Goal: Task Accomplishment & Management: Use online tool/utility

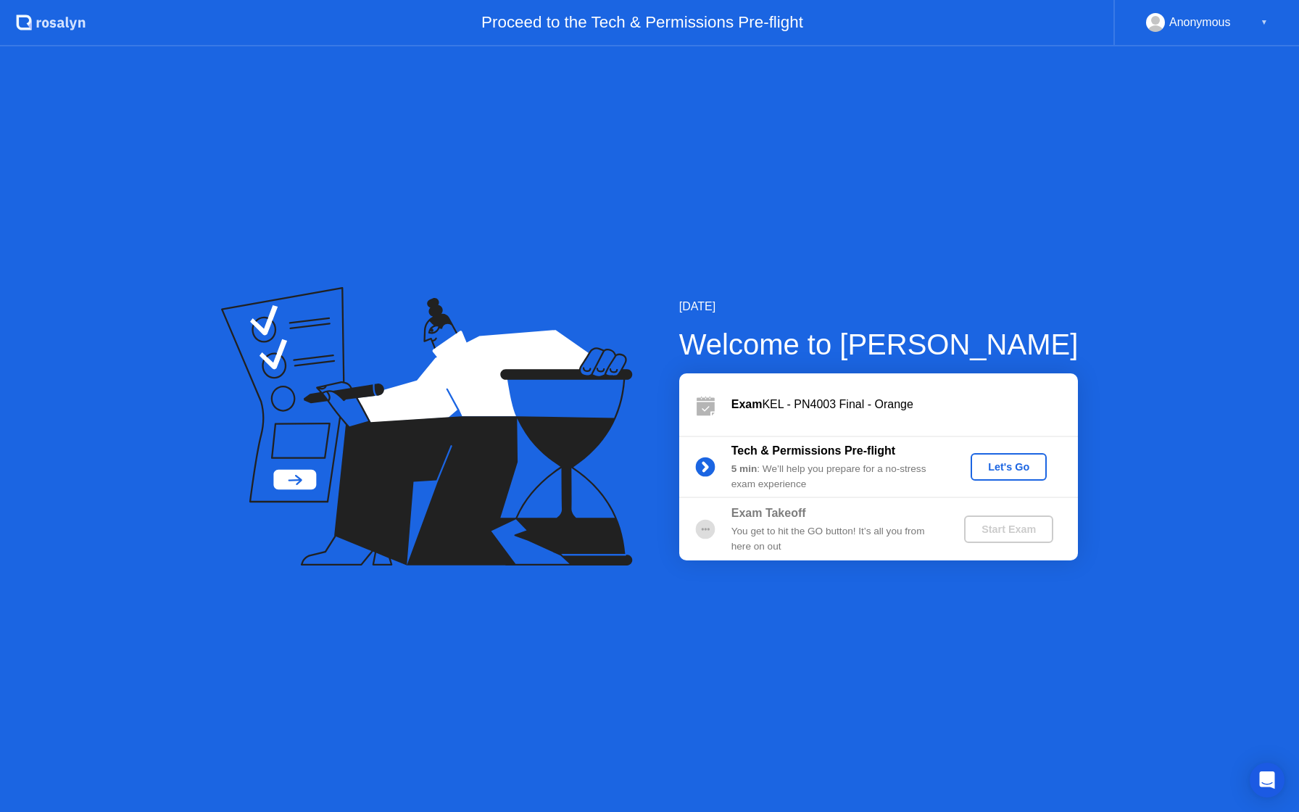
click at [1008, 473] on div "Let's Go" at bounding box center [1009, 467] width 65 height 12
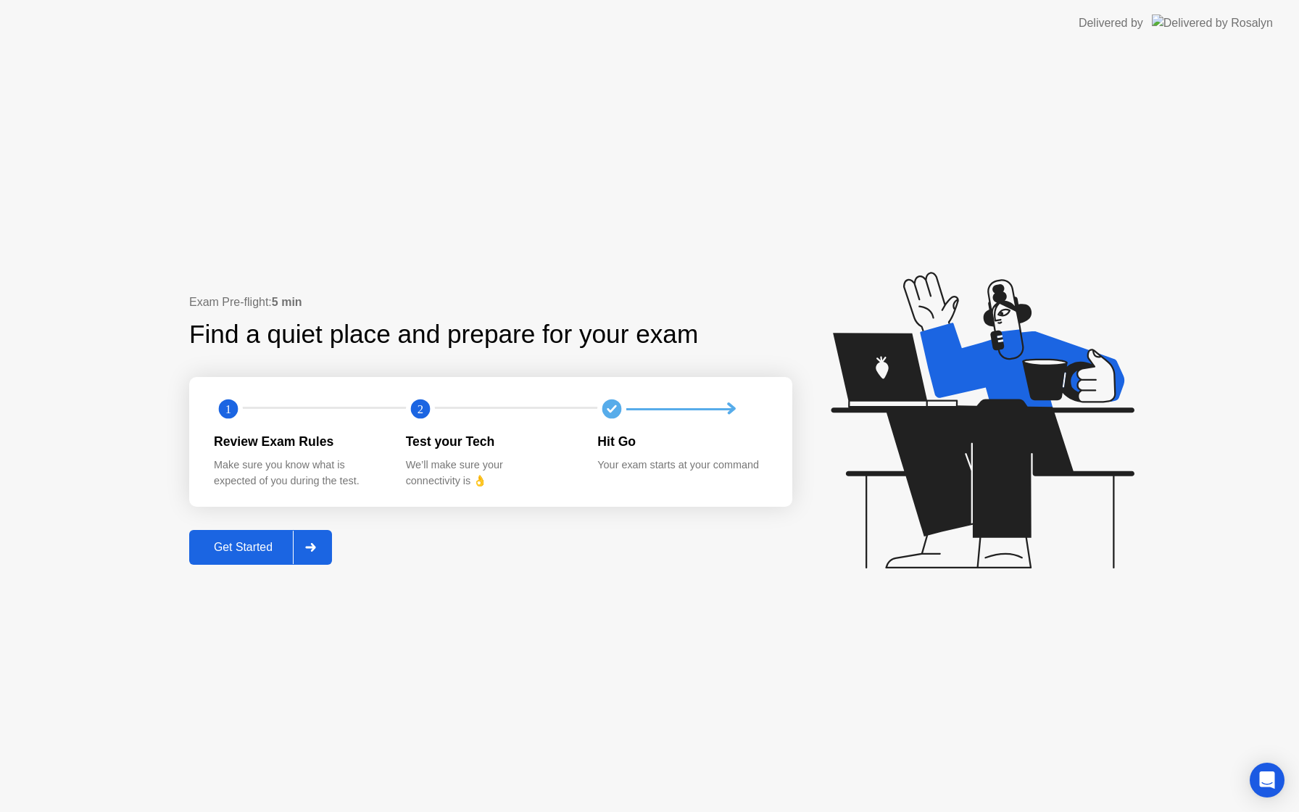
click at [307, 544] on icon at bounding box center [310, 547] width 11 height 9
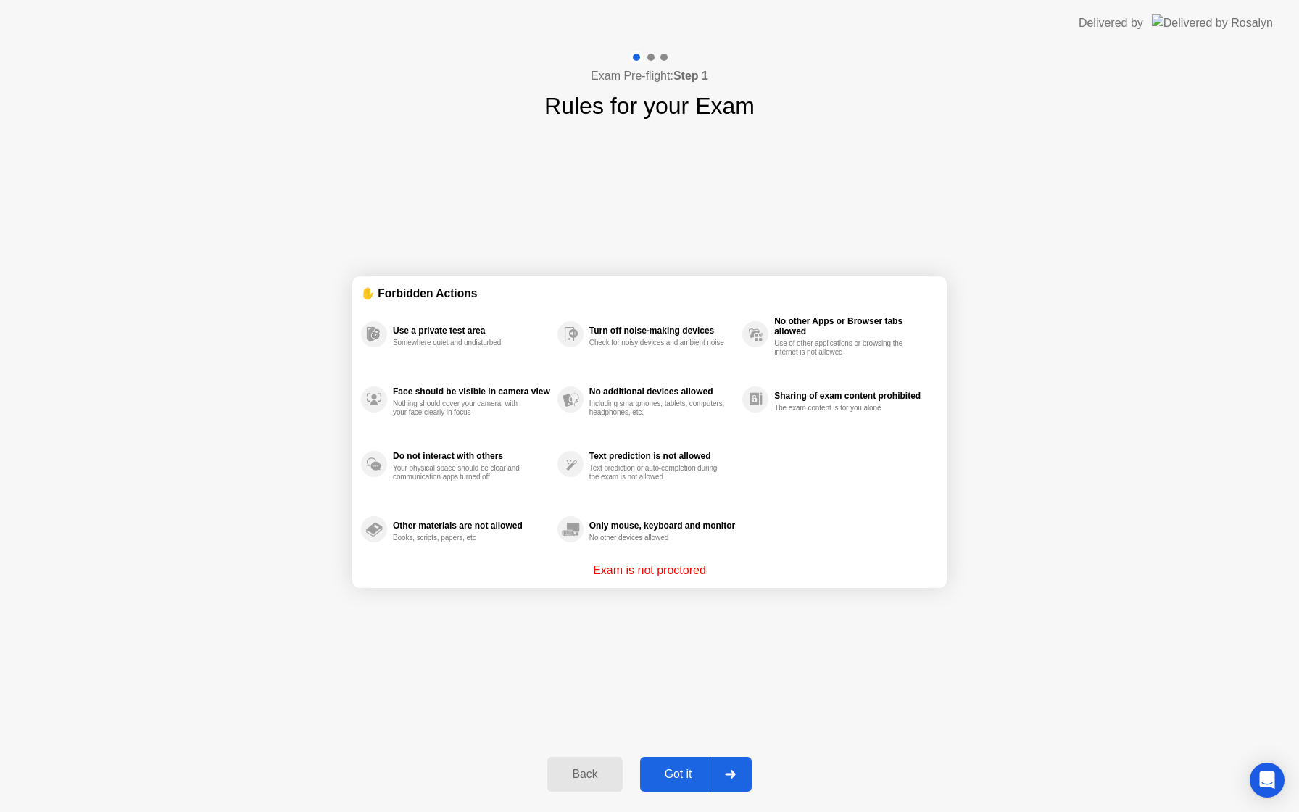
click at [671, 777] on div "Got it" at bounding box center [679, 774] width 68 height 13
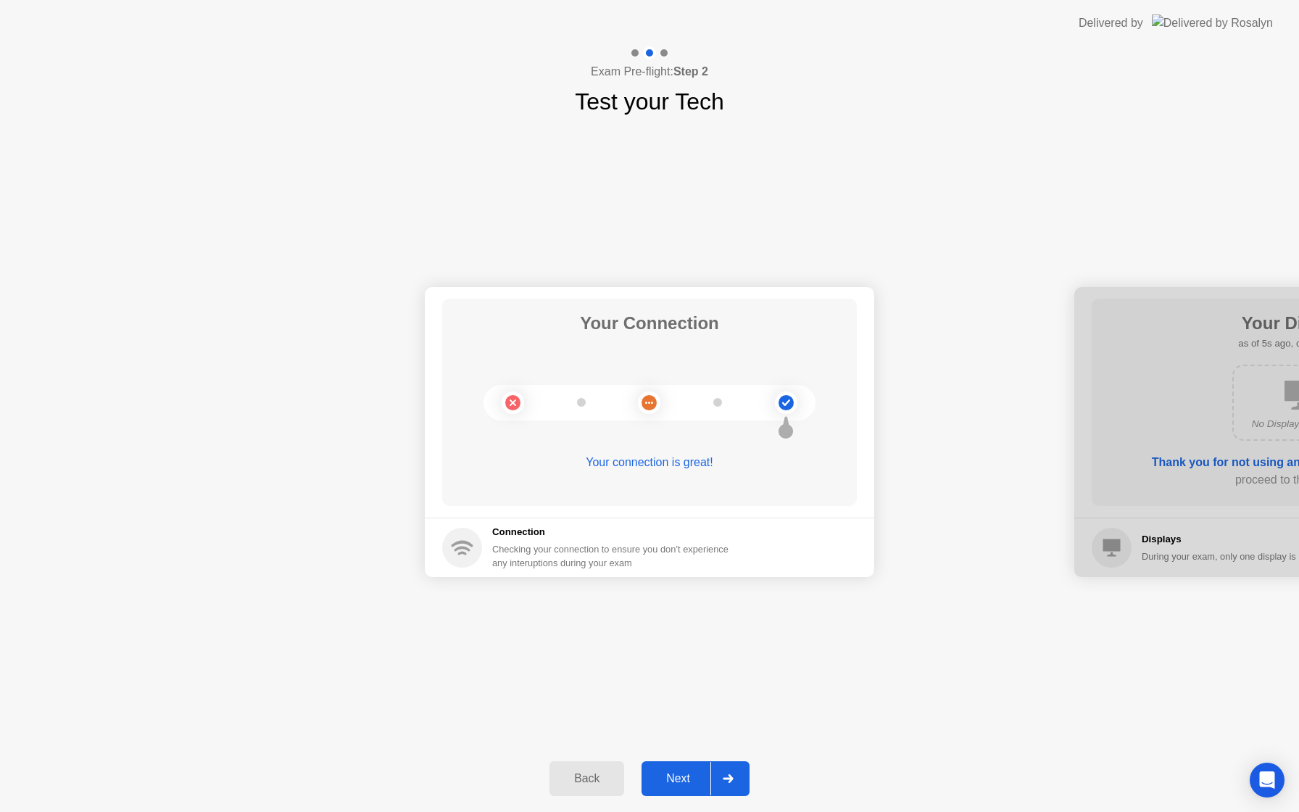
click at [671, 777] on div "Next" at bounding box center [678, 778] width 65 height 13
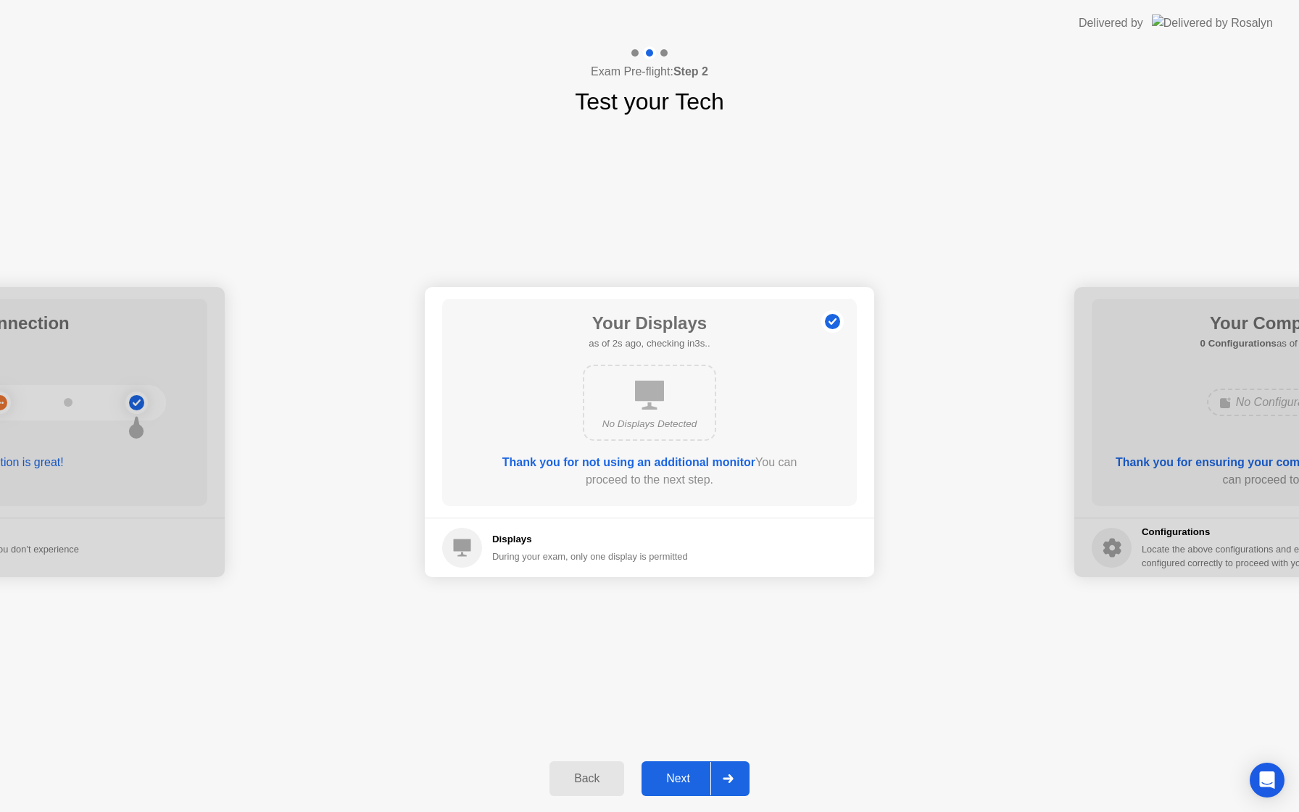
click at [671, 777] on div "Next" at bounding box center [678, 778] width 65 height 13
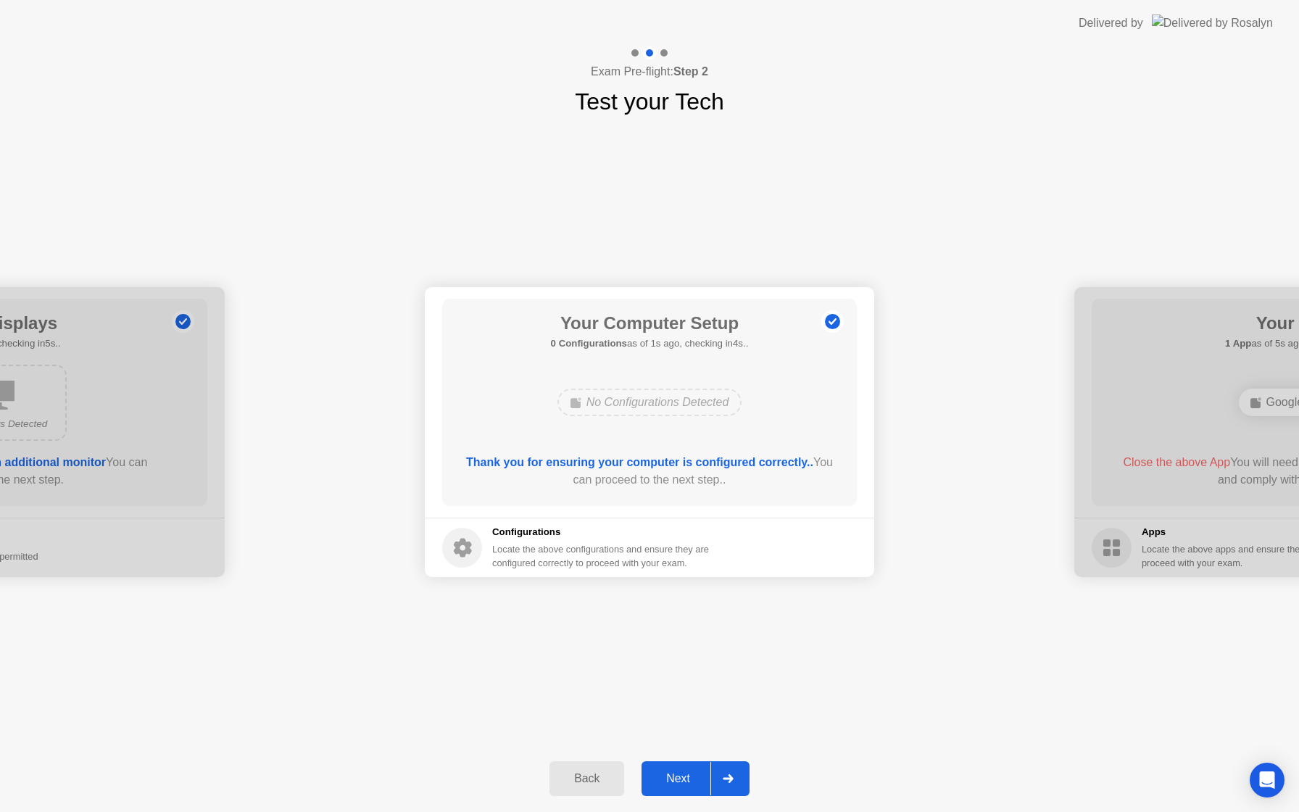
click at [671, 777] on div "Next" at bounding box center [678, 778] width 65 height 13
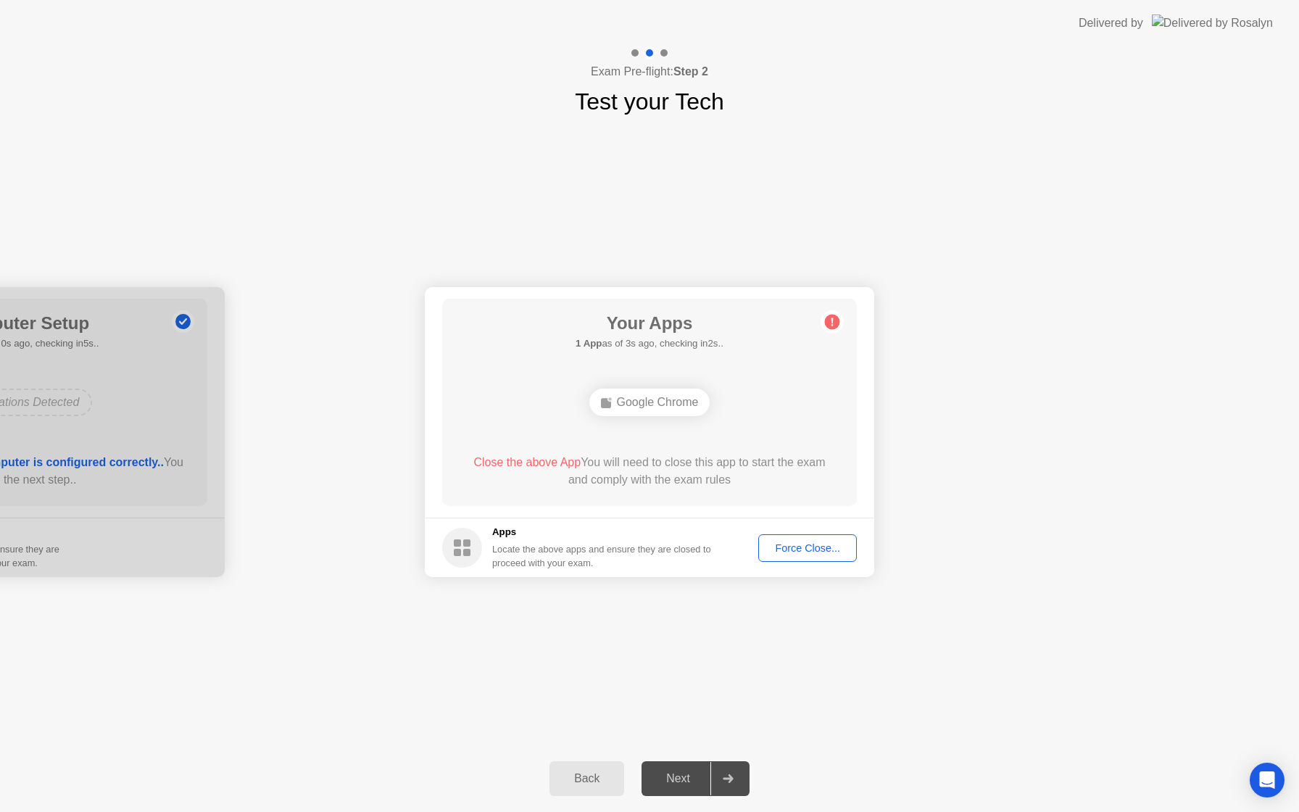
click at [677, 402] on div "Google Chrome" at bounding box center [650, 403] width 121 height 28
click at [787, 553] on div "Force Close..." at bounding box center [808, 548] width 88 height 12
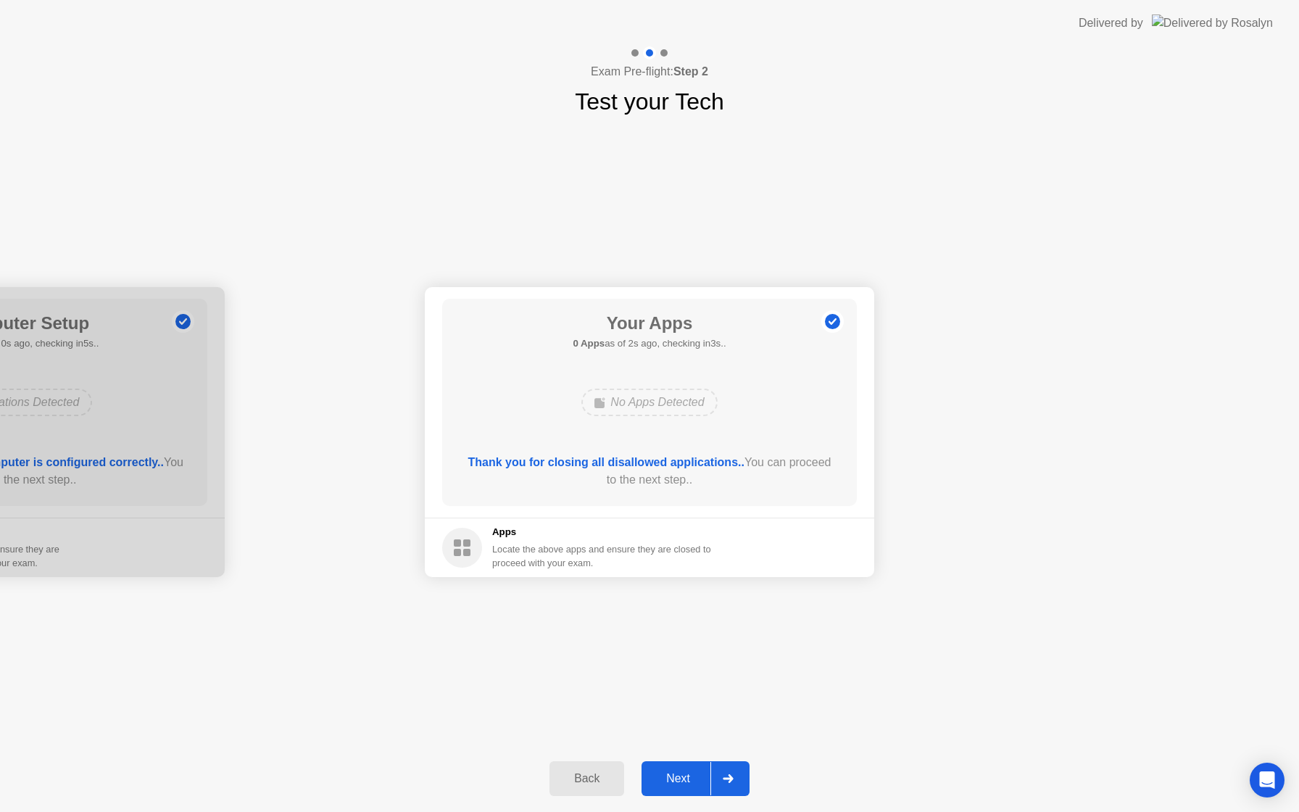
click at [666, 783] on div "Next" at bounding box center [678, 778] width 65 height 13
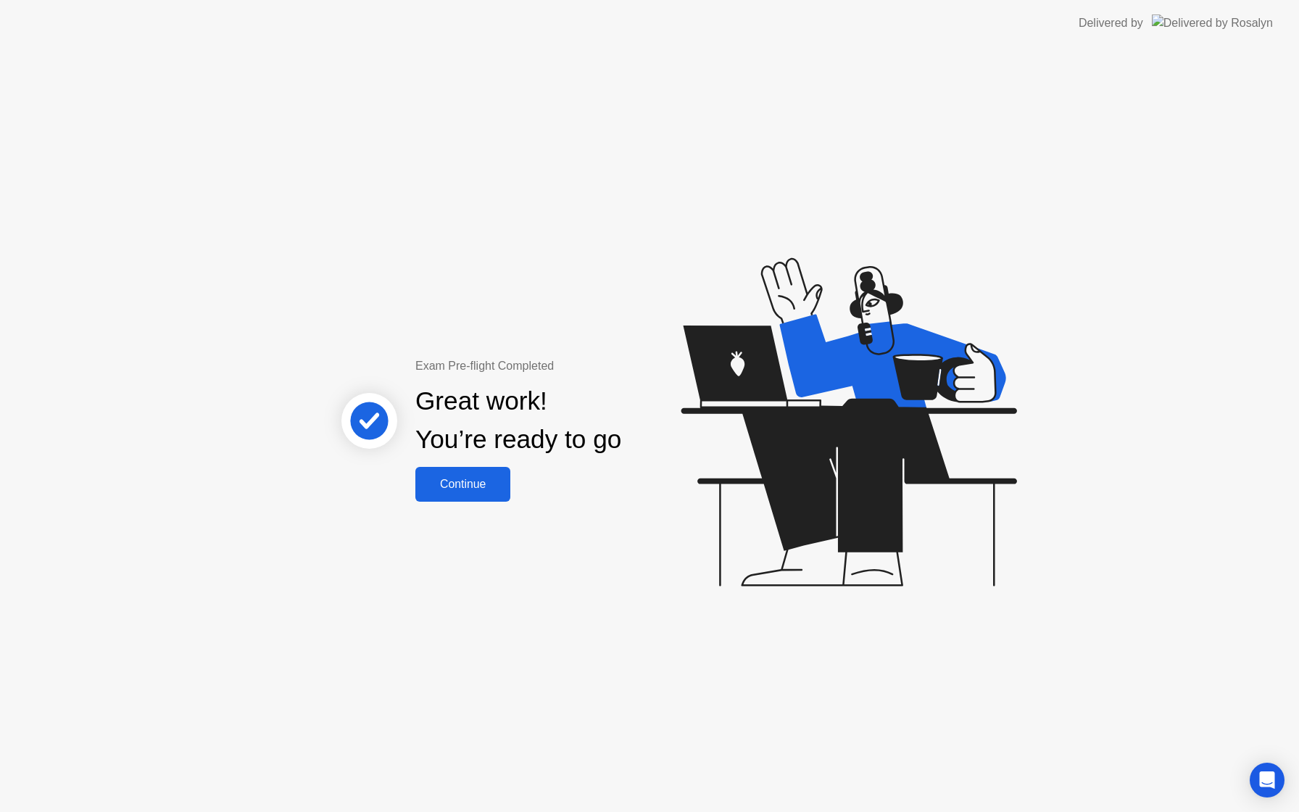
click at [486, 481] on div "Continue" at bounding box center [463, 484] width 86 height 13
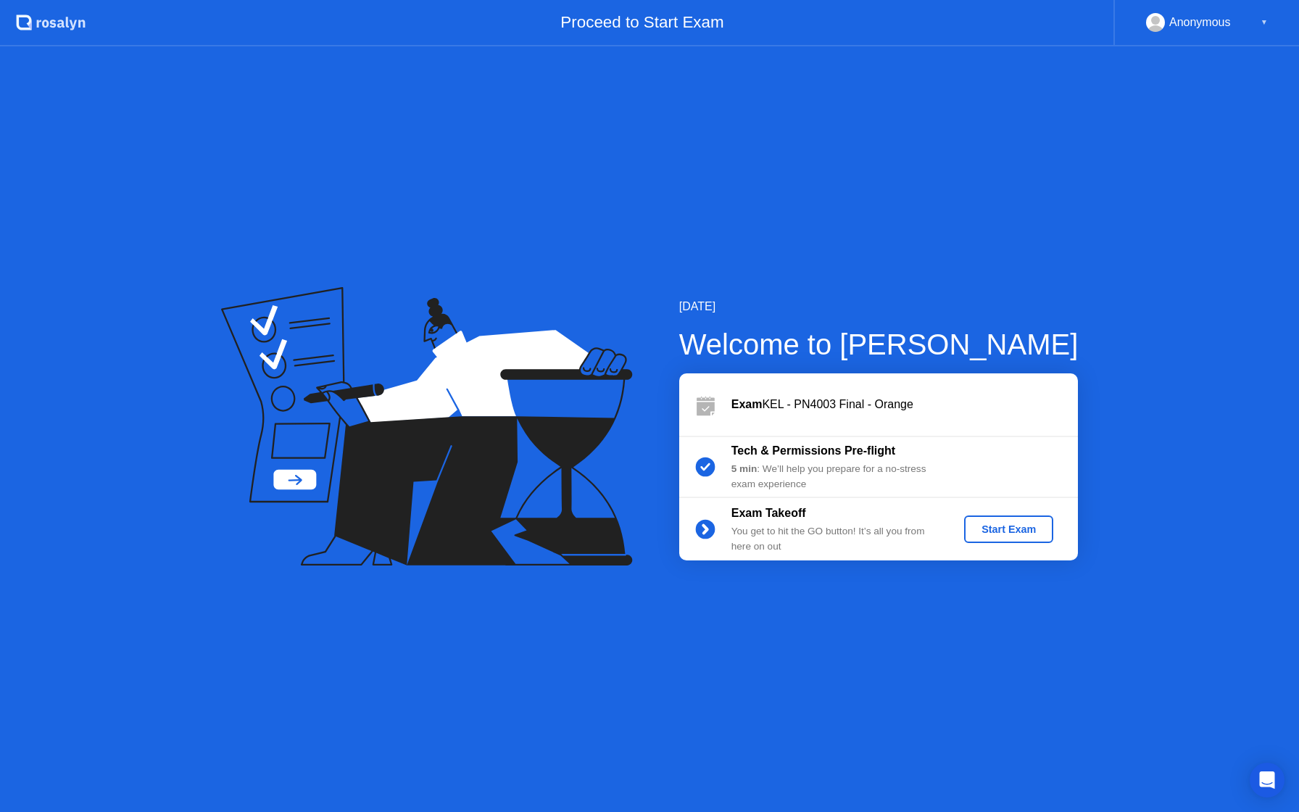
click at [1009, 526] on div "Start Exam" at bounding box center [1009, 530] width 78 height 12
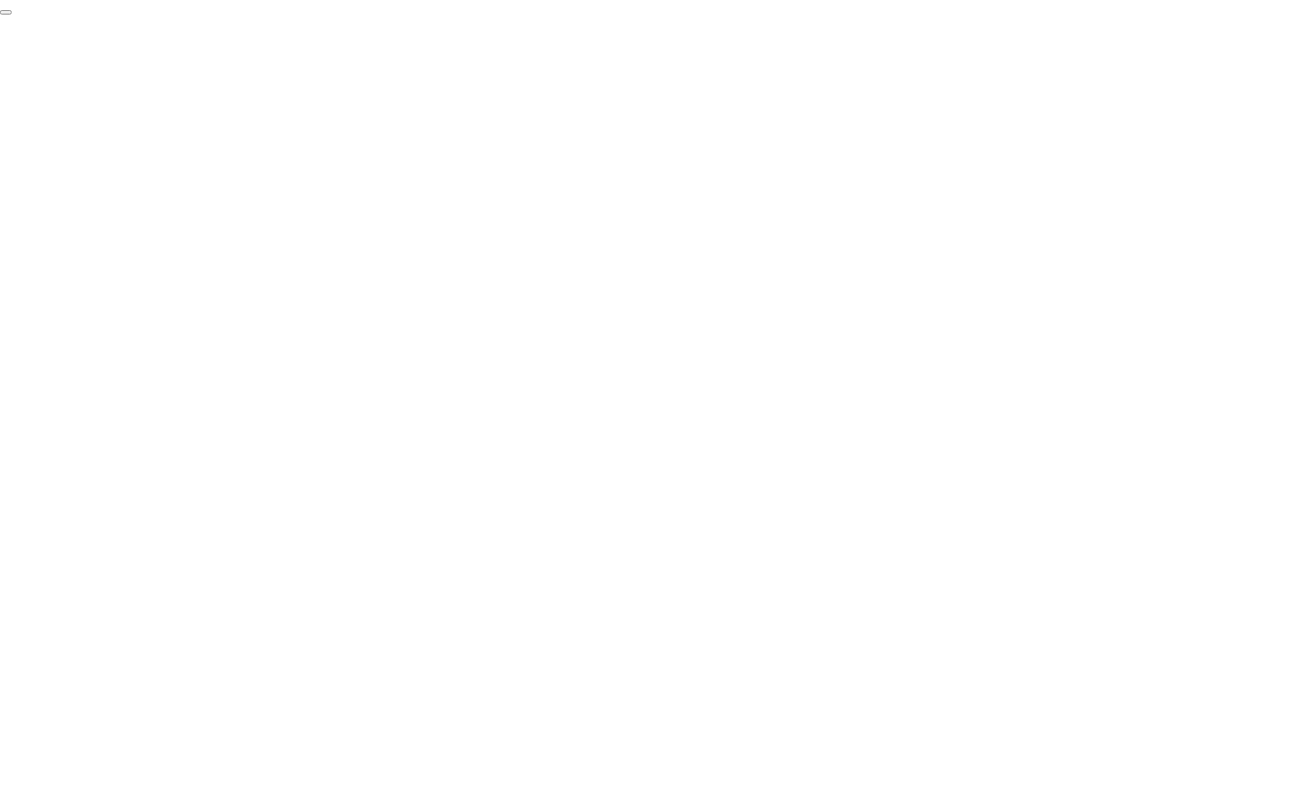
click div "End Proctoring Session"
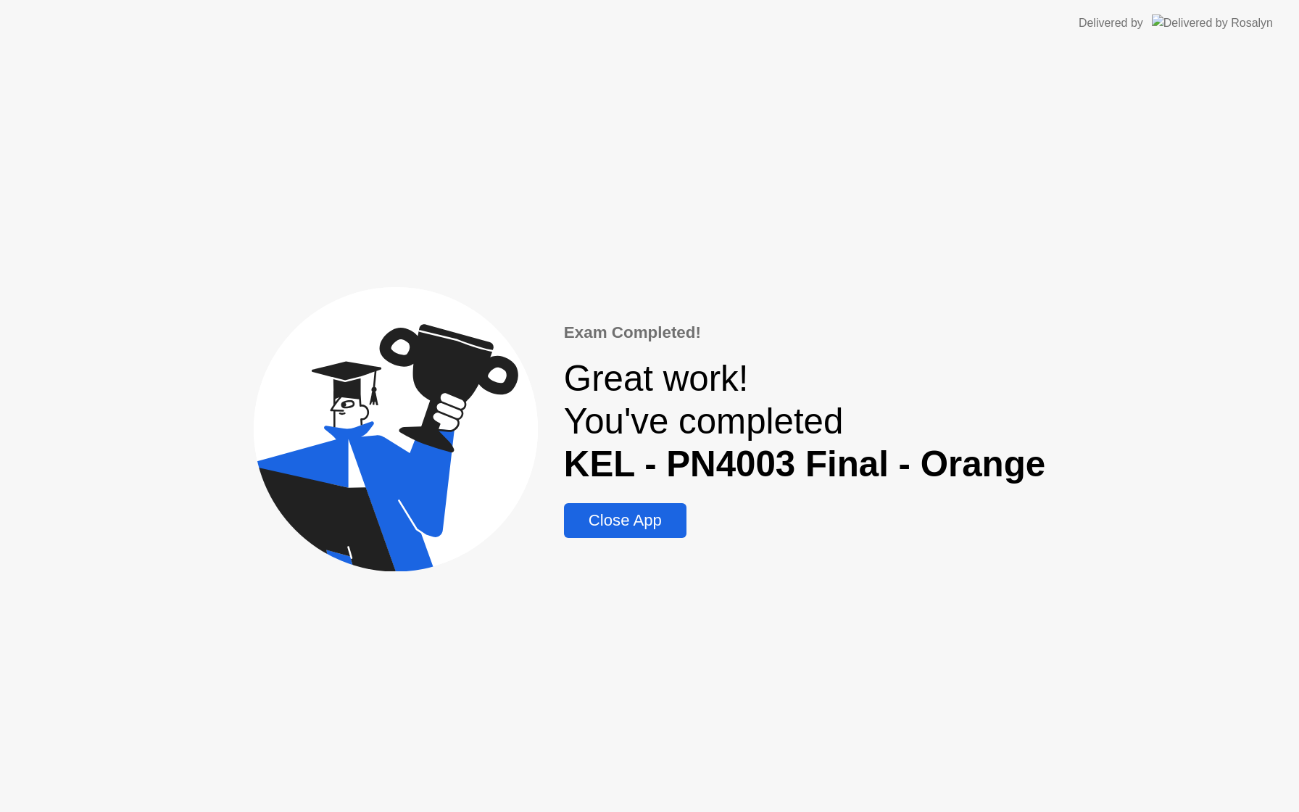
click at [650, 516] on div "Close App" at bounding box center [626, 520] width 114 height 19
